Goal: Check status: Check status

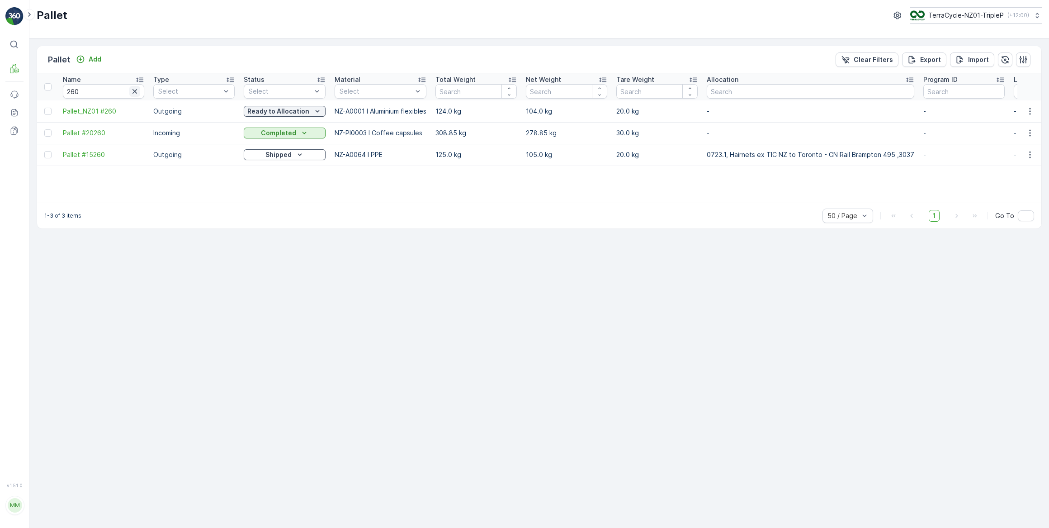
click at [135, 90] on icon "button" at bounding box center [134, 91] width 9 height 9
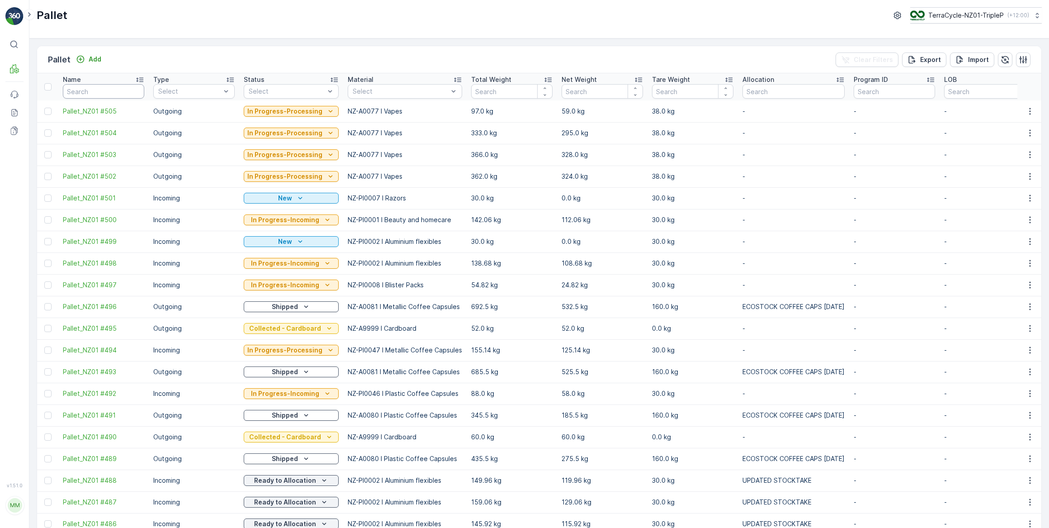
click at [134, 90] on input "text" at bounding box center [103, 91] width 81 height 14
type input "217"
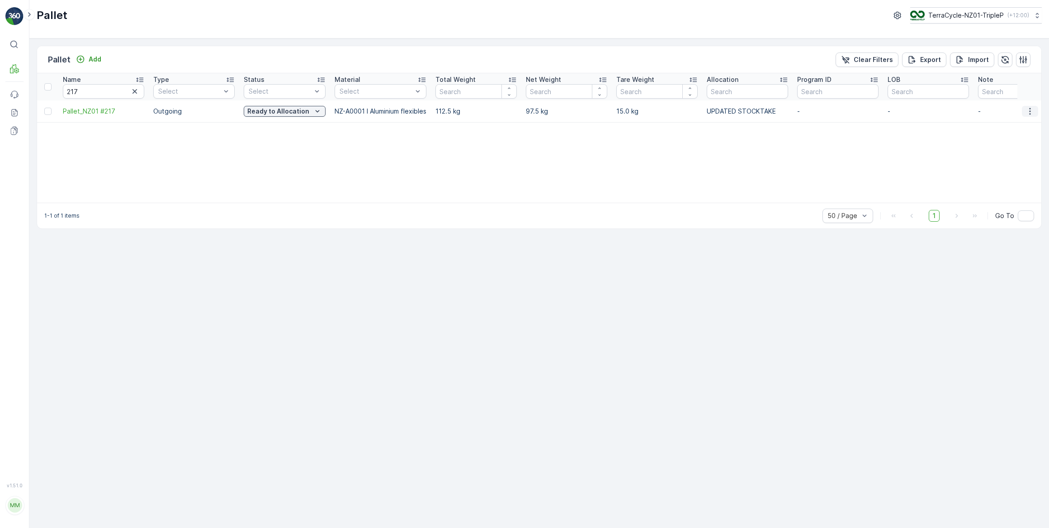
click at [1030, 111] on icon "button" at bounding box center [1029, 111] width 1 height 7
click at [1015, 126] on span "See More Details" at bounding box center [1019, 124] width 52 height 9
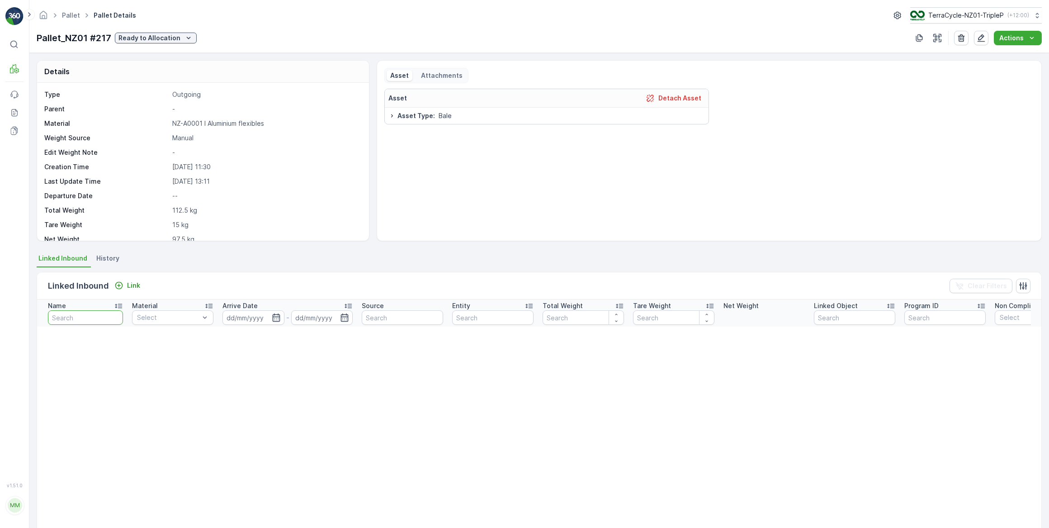
click at [71, 321] on input "text" at bounding box center [85, 317] width 75 height 14
type input "217"
click at [113, 316] on icon "button" at bounding box center [113, 317] width 5 height 5
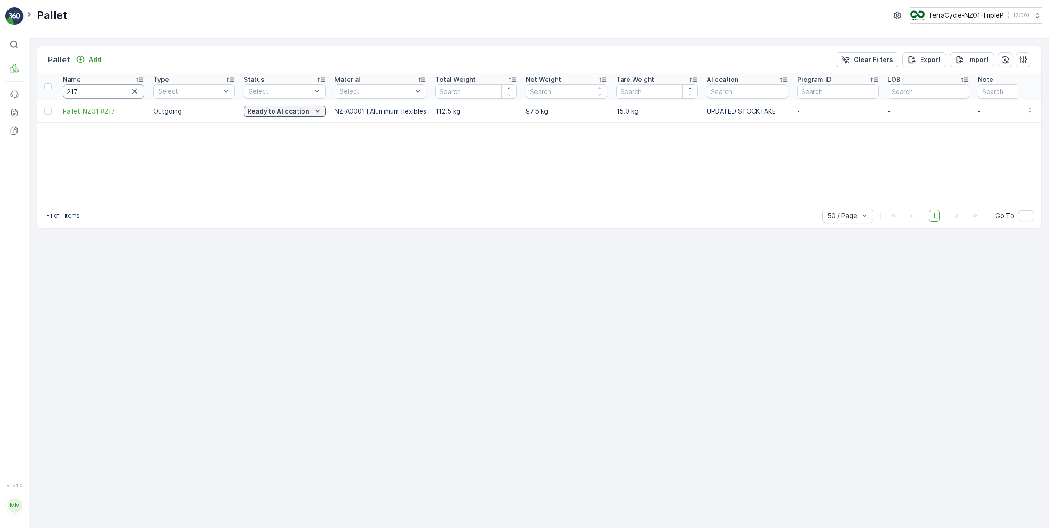
click at [105, 91] on input "217" at bounding box center [103, 91] width 81 height 14
type input "2"
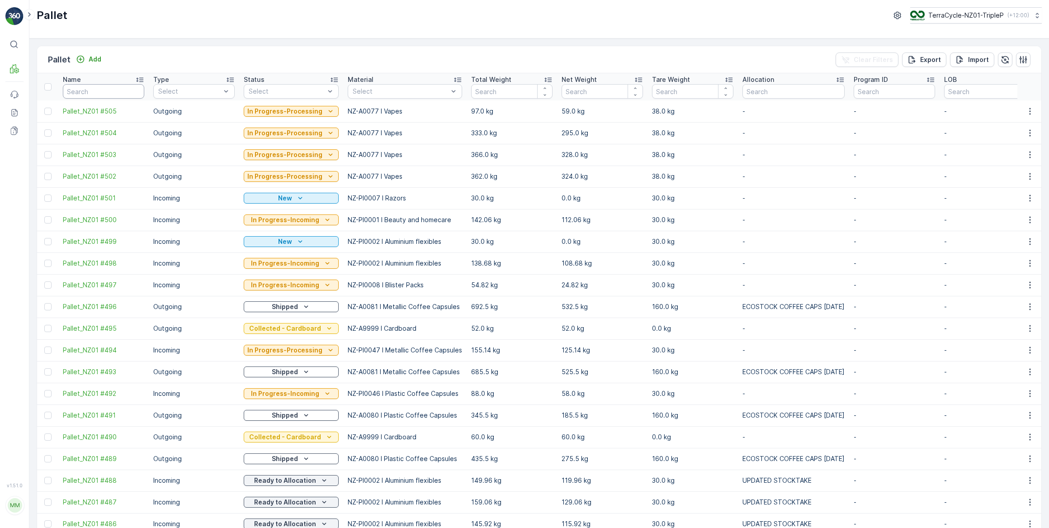
drag, startPoint x: 82, startPoint y: 89, endPoint x: 90, endPoint y: 73, distance: 17.4
click at [82, 88] on input "text" at bounding box center [103, 91] width 81 height 14
type input "283."
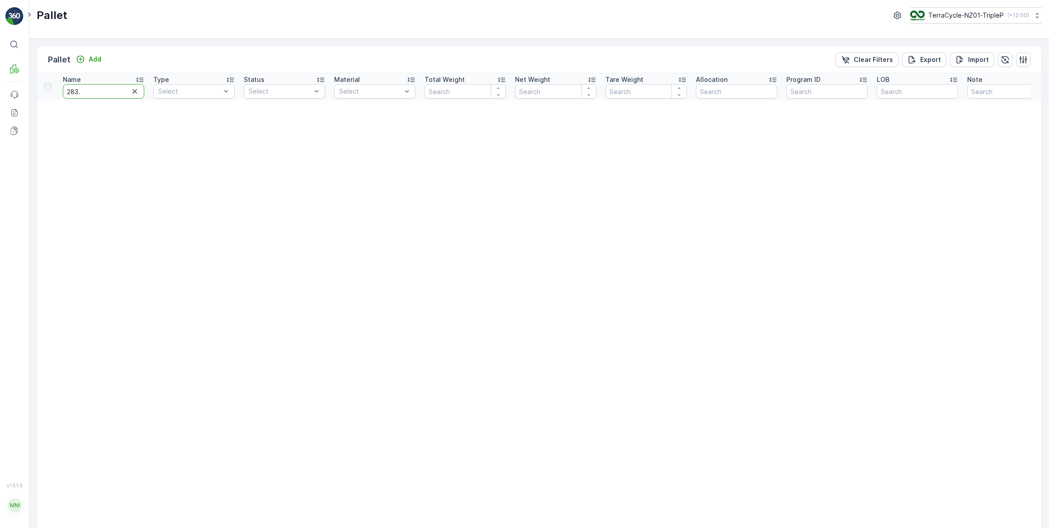
click at [94, 86] on input "283." at bounding box center [103, 91] width 81 height 14
type input "283"
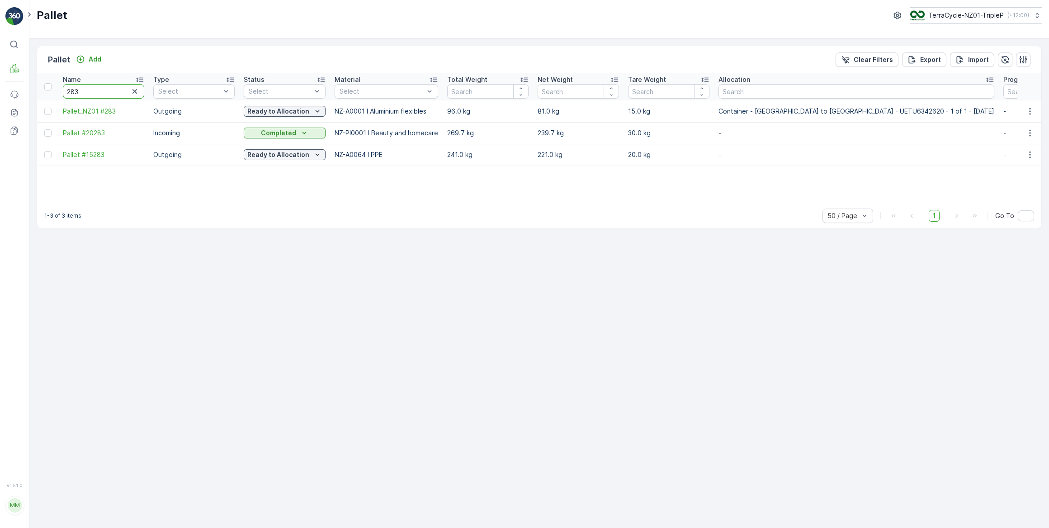
click at [87, 93] on input "283" at bounding box center [103, 91] width 81 height 14
type input "28"
click at [135, 92] on icon "button" at bounding box center [134, 91] width 5 height 5
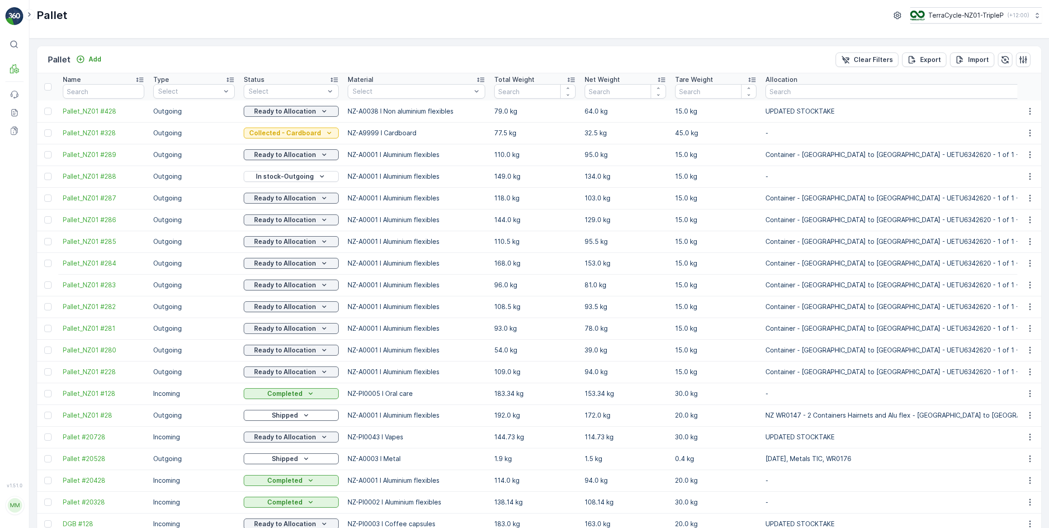
type input "28"
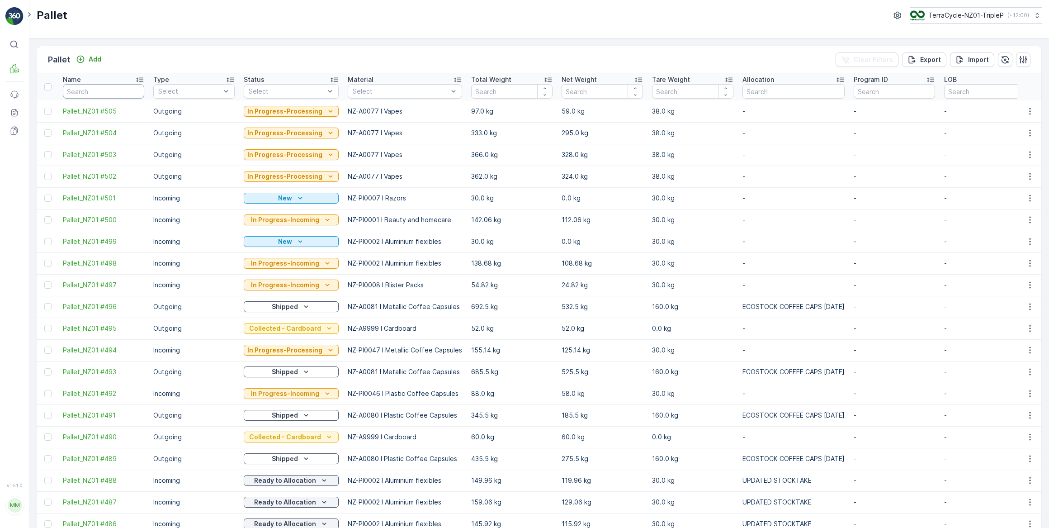
click at [129, 91] on input "text" at bounding box center [103, 91] width 81 height 14
type input "367"
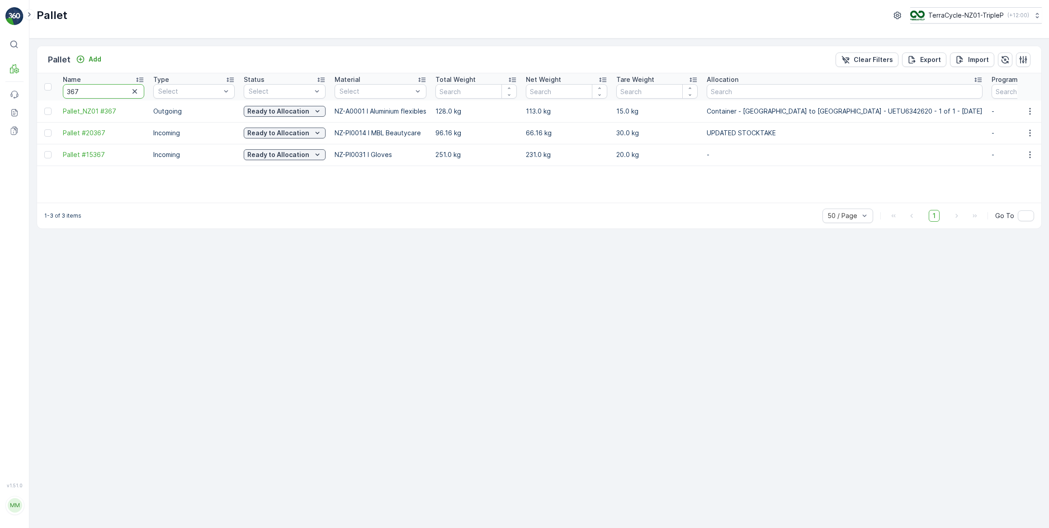
drag, startPoint x: 100, startPoint y: 91, endPoint x: 104, endPoint y: 81, distance: 10.6
click at [101, 90] on input "367" at bounding box center [103, 91] width 81 height 14
type input "36"
click at [101, 88] on input "36" at bounding box center [103, 91] width 81 height 14
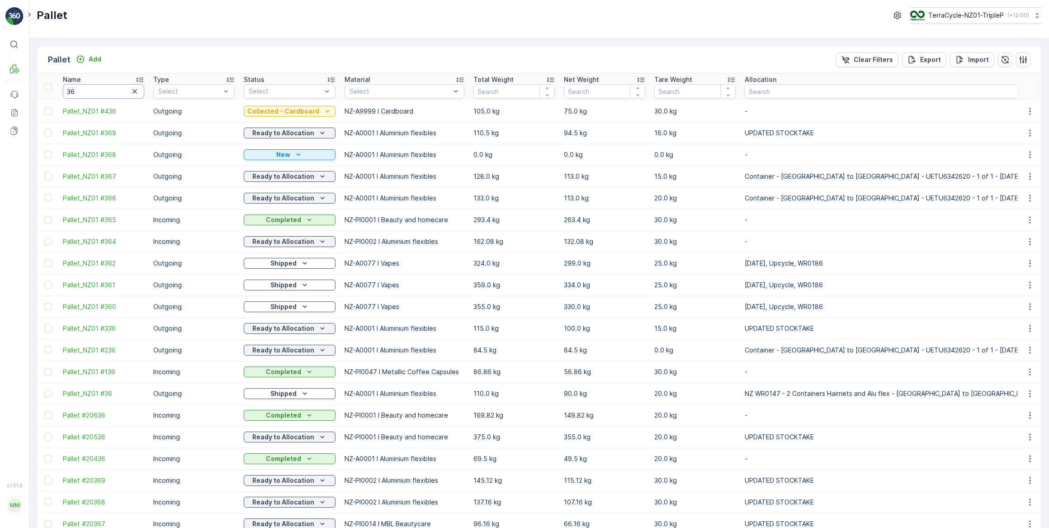
click at [98, 92] on input "36" at bounding box center [103, 91] width 81 height 14
type input "368"
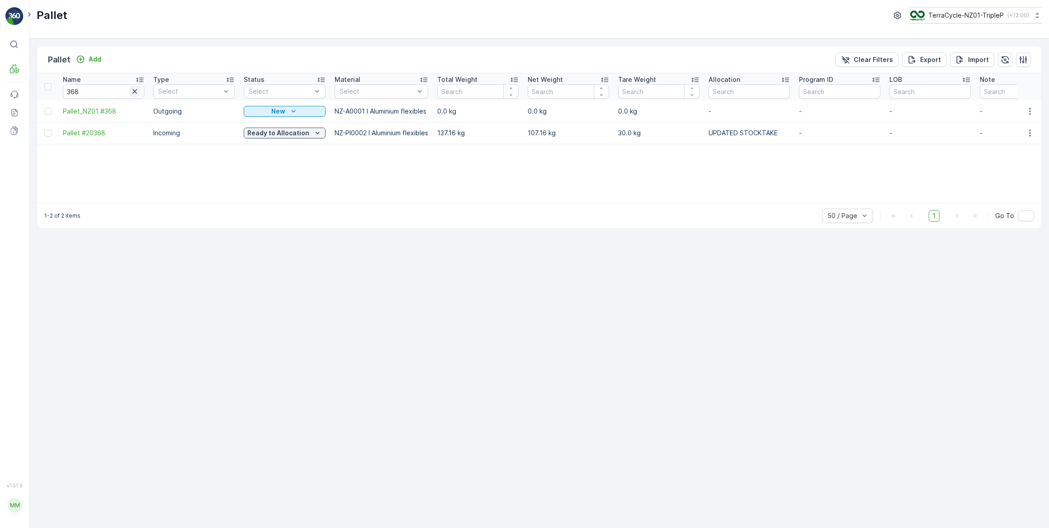
click at [136, 90] on icon "button" at bounding box center [134, 91] width 9 height 9
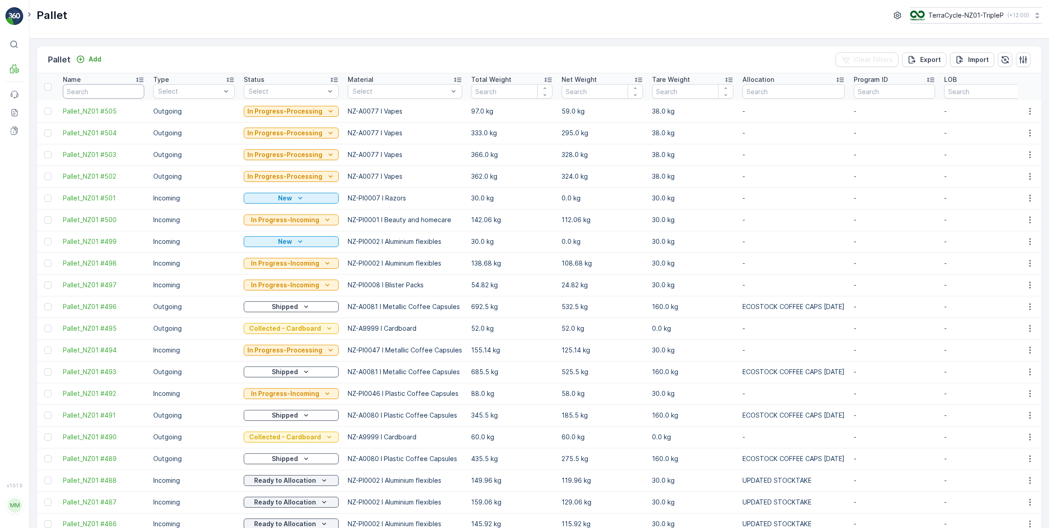
drag, startPoint x: 110, startPoint y: 91, endPoint x: 113, endPoint y: 80, distance: 11.3
click at [112, 88] on input "text" at bounding box center [103, 91] width 81 height 14
type input "445"
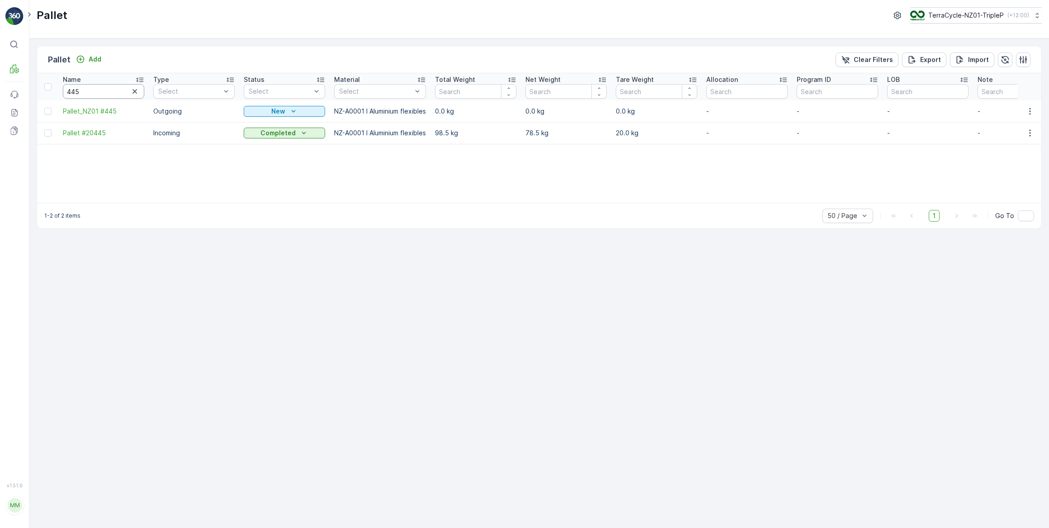
click at [98, 89] on input "445" at bounding box center [103, 91] width 81 height 14
type input "44"
click at [100, 90] on input "44" at bounding box center [103, 91] width 81 height 14
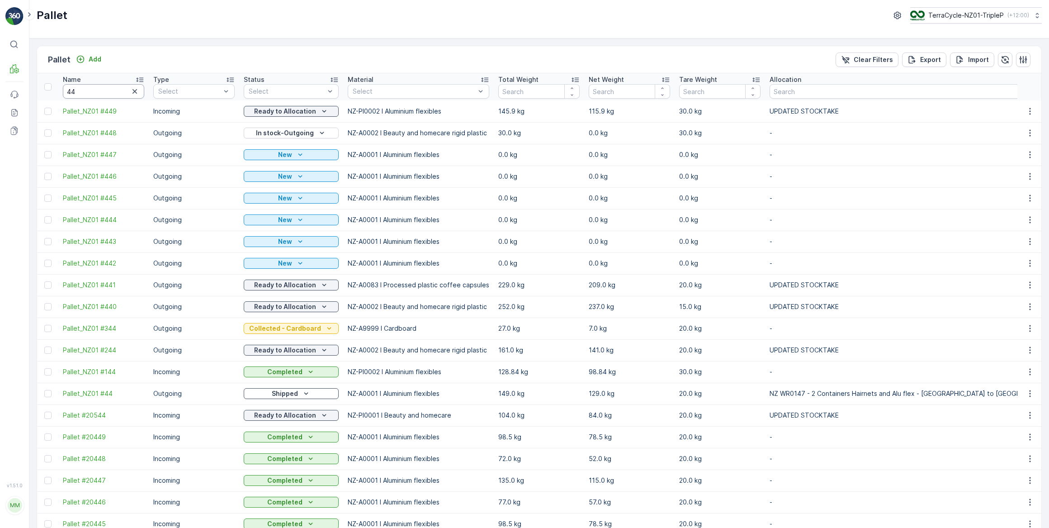
click at [100, 90] on input "44" at bounding box center [103, 91] width 81 height 14
type input "443"
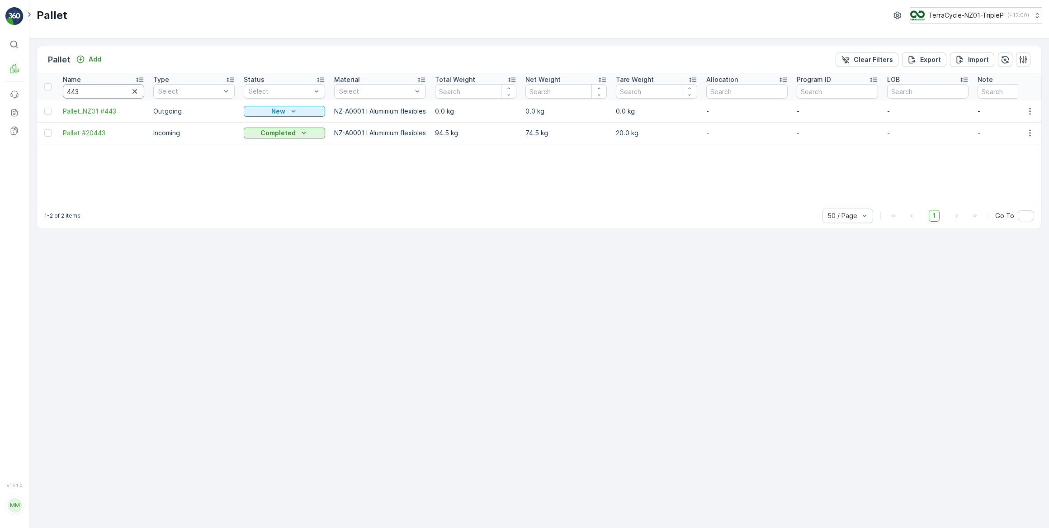
click at [85, 90] on input "443" at bounding box center [103, 91] width 81 height 14
type input "44"
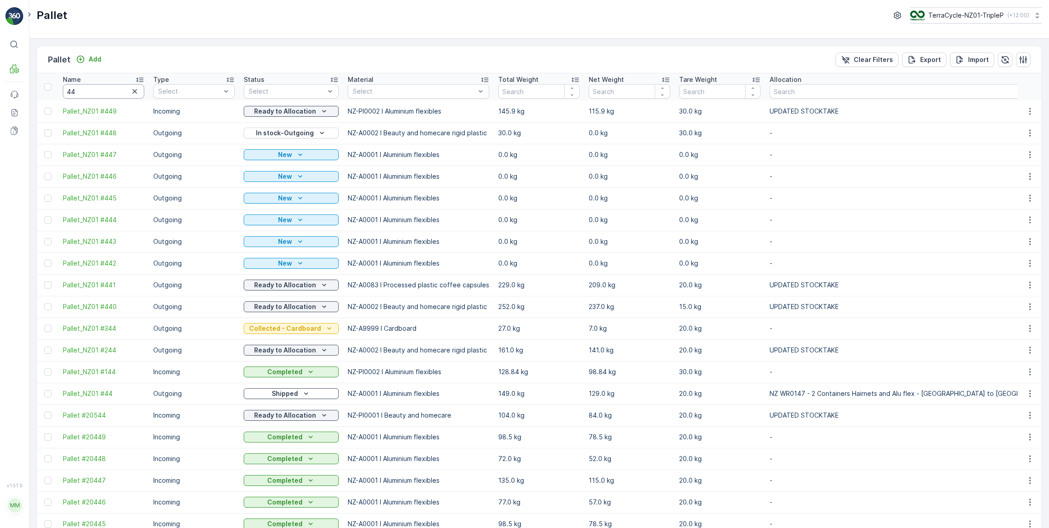
click at [94, 88] on input "44" at bounding box center [103, 91] width 81 height 14
type input "4"
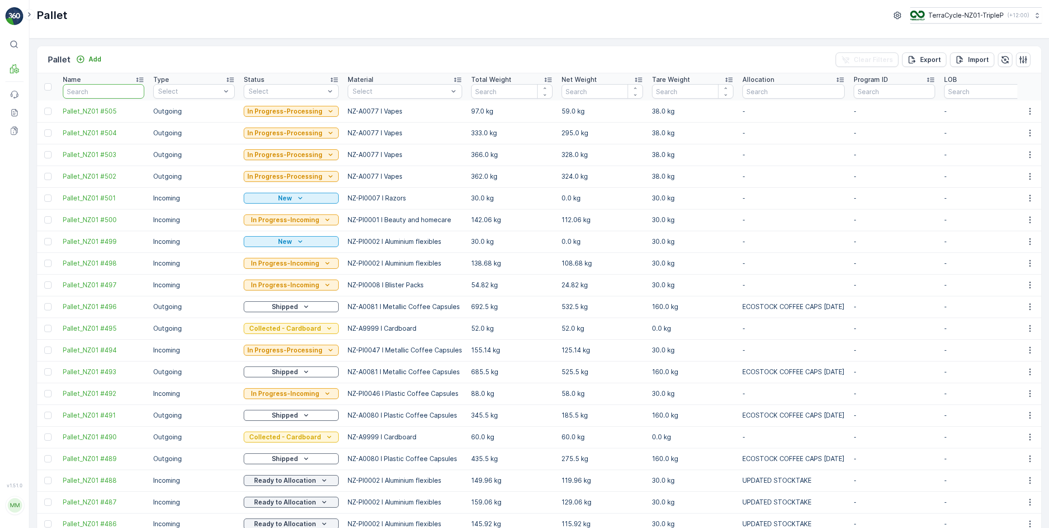
click at [99, 89] on input "text" at bounding box center [103, 91] width 81 height 14
type input "214"
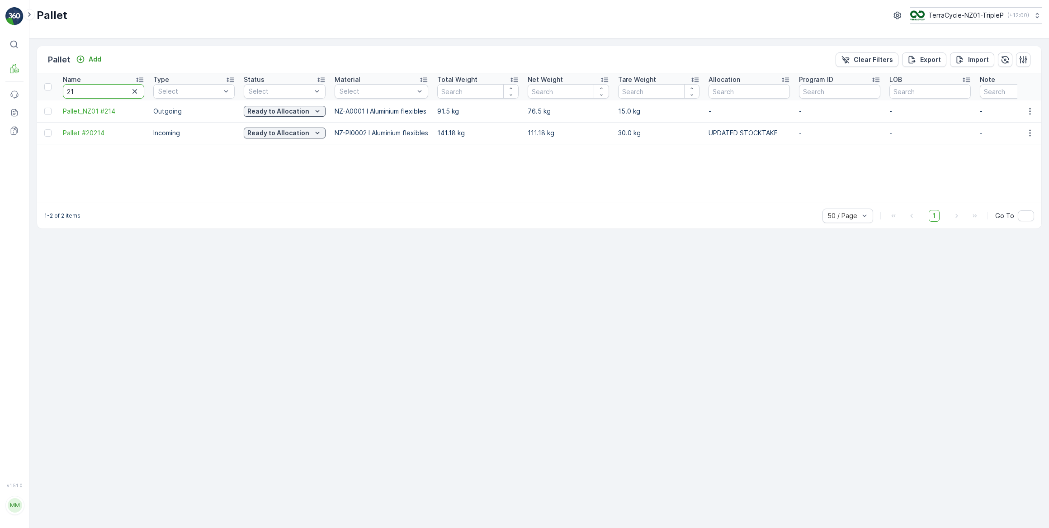
type input "2"
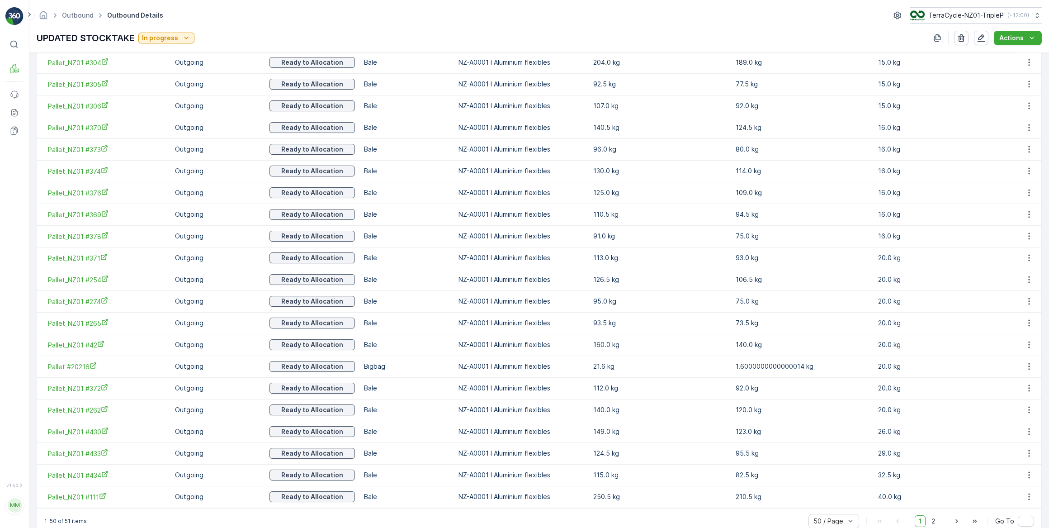
scroll to position [921, 0]
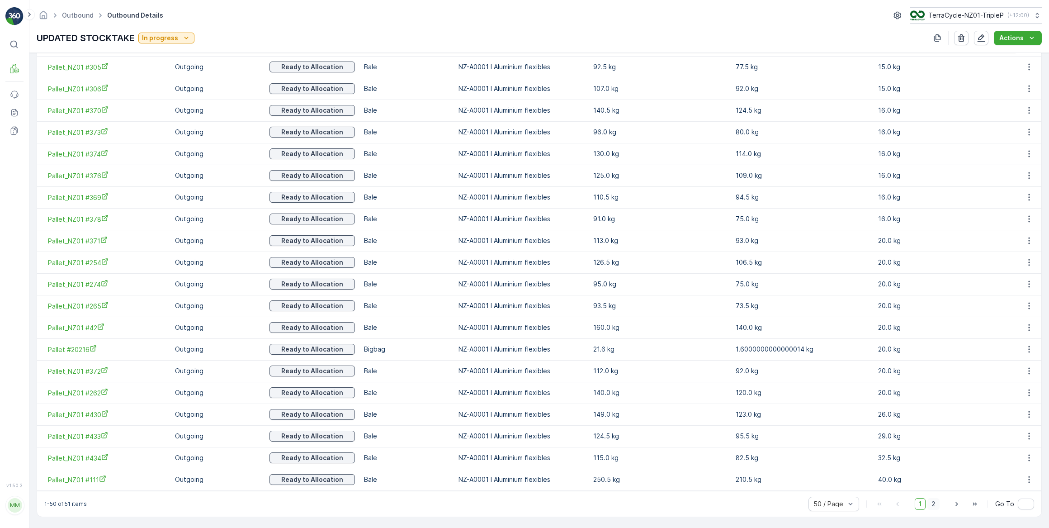
click at [932, 504] on span "2" at bounding box center [933, 504] width 12 height 12
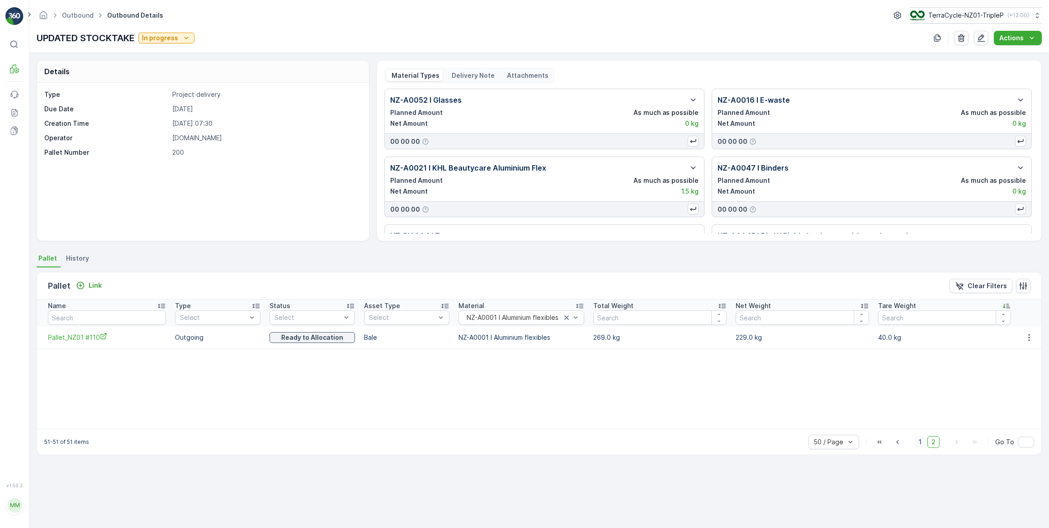
click at [922, 442] on span "1" at bounding box center [920, 442] width 11 height 12
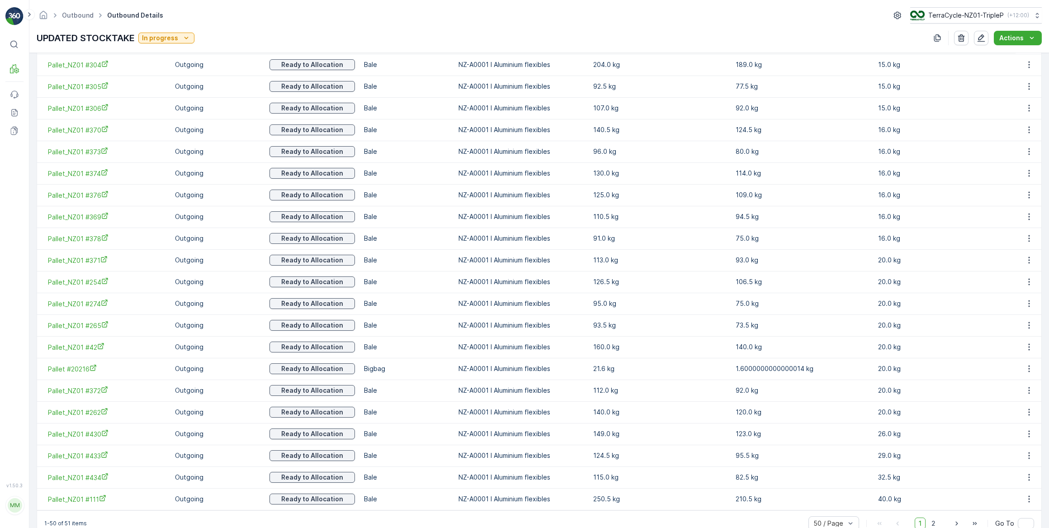
scroll to position [921, 0]
